Goal: Information Seeking & Learning: Learn about a topic

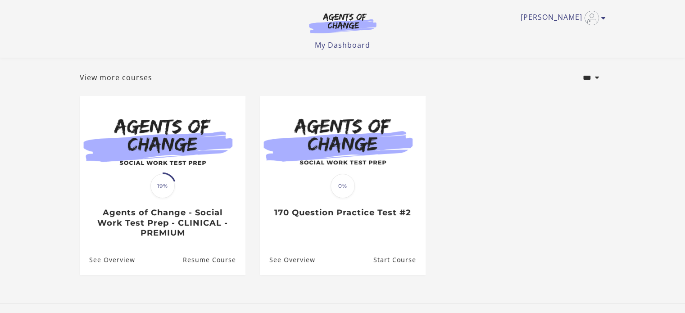
scroll to position [41, 0]
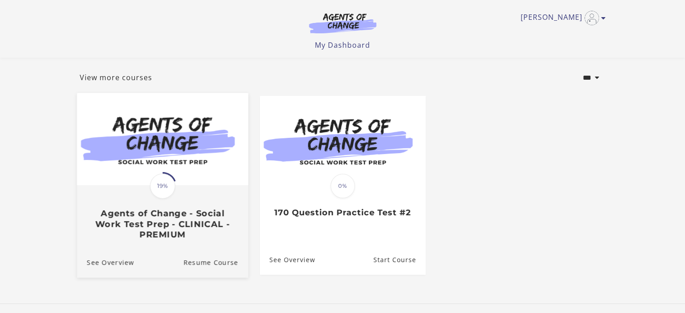
click at [170, 198] on span at bounding box center [163, 186] width 28 height 28
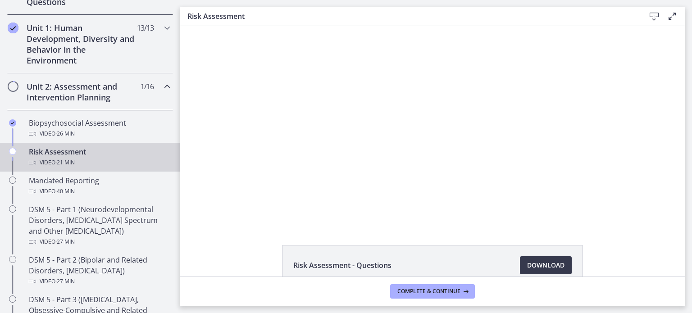
scroll to position [249, 0]
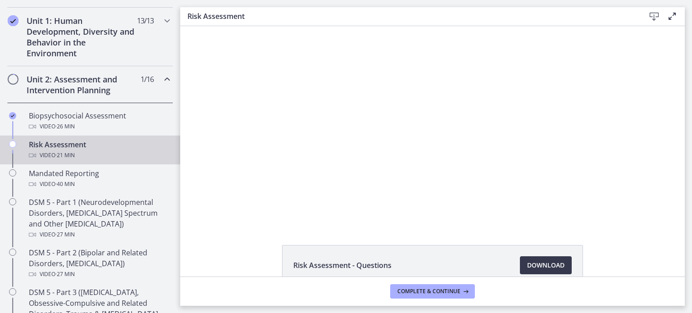
click at [90, 152] on div "Video · 21 min" at bounding box center [99, 155] width 141 height 11
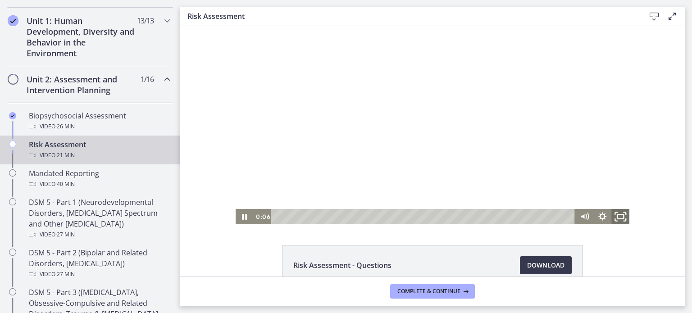
click at [617, 220] on icon "Fullscreen" at bounding box center [620, 217] width 22 height 18
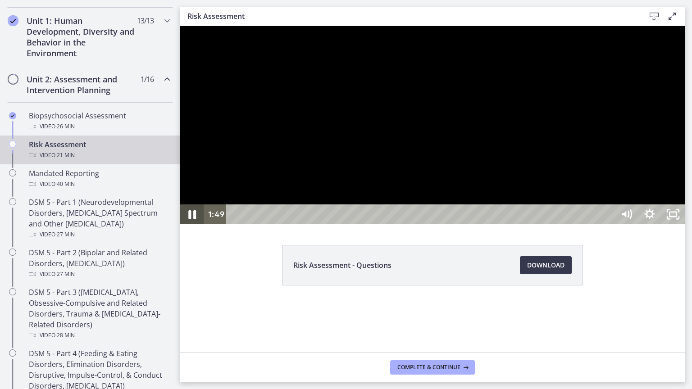
click at [195, 227] on icon "Pause" at bounding box center [192, 215] width 28 height 24
click at [195, 224] on icon "Play Video" at bounding box center [192, 214] width 23 height 20
click at [195, 227] on icon "Pause" at bounding box center [192, 215] width 28 height 24
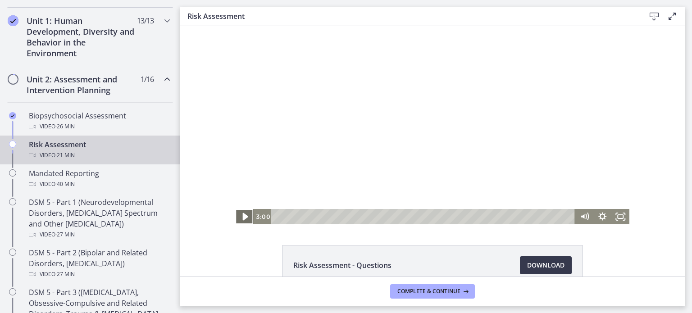
click at [242, 214] on icon "Play Video" at bounding box center [246, 217] width 22 height 18
click at [617, 218] on rect "Fullscreen" at bounding box center [620, 216] width 6 height 5
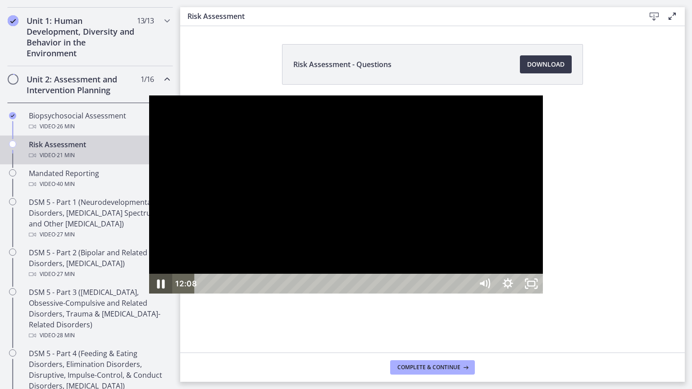
click at [147, 296] on icon "Pause" at bounding box center [161, 284] width 28 height 24
